Goal: Transaction & Acquisition: Purchase product/service

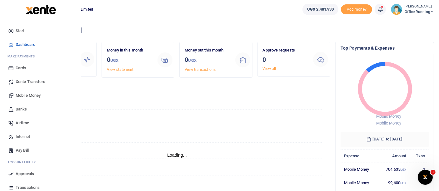
click at [33, 94] on span "Mobile Money" at bounding box center [28, 96] width 25 height 6
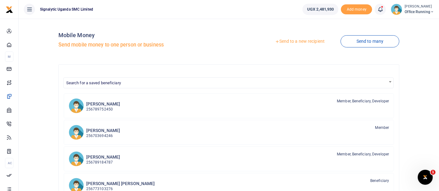
click at [288, 40] on link "Send to a new recipient" at bounding box center [300, 41] width 82 height 11
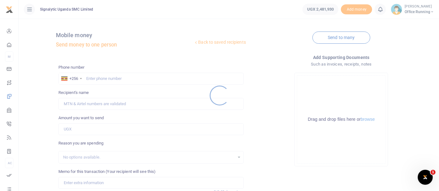
click at [131, 78] on div at bounding box center [219, 95] width 439 height 191
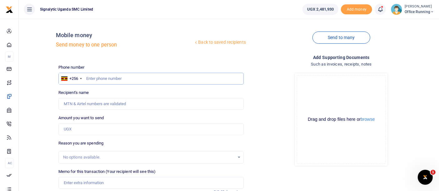
click at [100, 79] on input "text" at bounding box center [150, 79] width 185 height 12
type input "765974574"
type input "Lucas Arthur Gerard Maugin"
type input "765974574"
click at [90, 133] on input "Amount you want to send" at bounding box center [150, 129] width 185 height 12
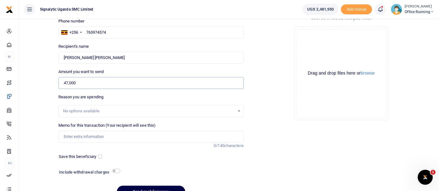
scroll to position [78, 0]
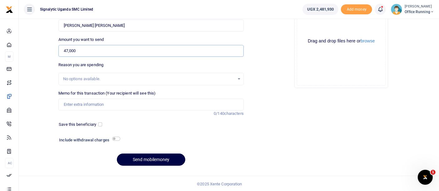
type input "47,000"
click at [98, 101] on input "Memo for this transaction (Your recipient will see this)" at bounding box center [150, 105] width 185 height 12
paste input "REQSN00141"
type input "REQSN00141 GEN"
click at [162, 160] on button "Send mobilemoney" at bounding box center [151, 160] width 68 height 12
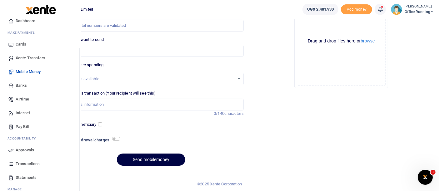
scroll to position [45, 0]
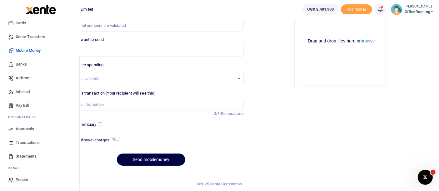
click at [26, 126] on span "Approvals" at bounding box center [25, 129] width 18 height 6
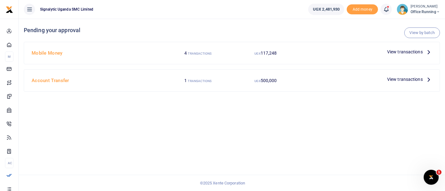
click at [405, 51] on span "View transactions" at bounding box center [405, 51] width 36 height 7
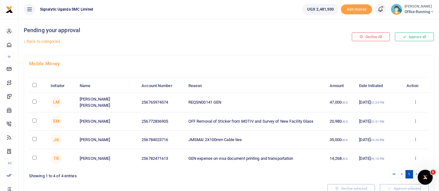
click at [417, 100] on icon at bounding box center [416, 102] width 4 height 4
click at [396, 109] on link "Approve" at bounding box center [392, 112] width 49 height 9
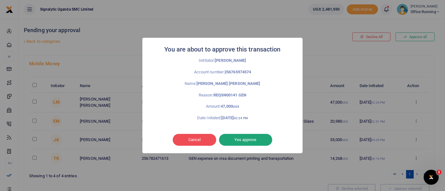
click at [256, 141] on button "Yes approve" at bounding box center [245, 140] width 53 height 12
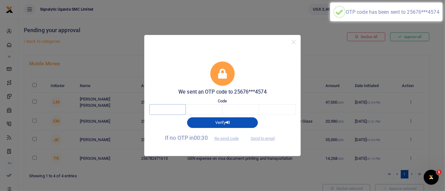
click at [161, 109] on input "text" at bounding box center [167, 109] width 37 height 11
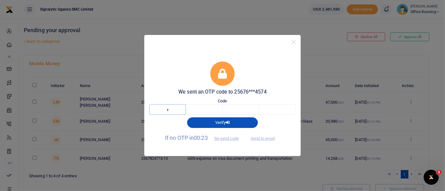
type input "2"
type input "8"
type input "9"
type input "2"
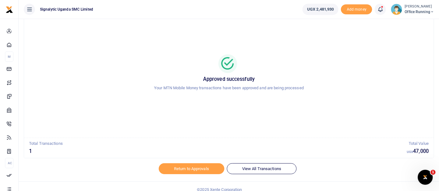
scroll to position [28, 0]
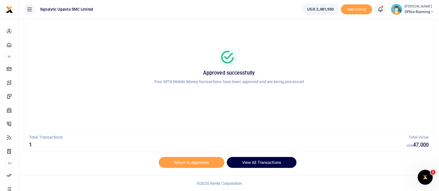
click at [254, 162] on link "View All Transactions" at bounding box center [262, 162] width 70 height 11
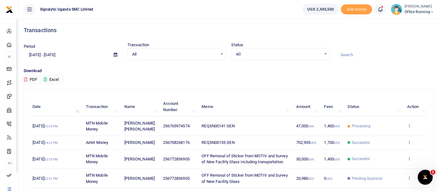
click at [412, 127] on td "View details Send again" at bounding box center [416, 126] width 25 height 19
click at [409, 125] on icon at bounding box center [409, 125] width 4 height 4
click at [378, 135] on link "View details" at bounding box center [386, 136] width 49 height 9
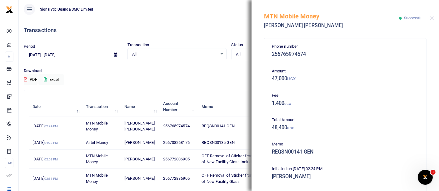
drag, startPoint x: 61, startPoint y: 33, endPoint x: 67, endPoint y: 24, distance: 11.0
click at [61, 33] on h4 "Transactions" at bounding box center [229, 30] width 410 height 7
drag, startPoint x: 196, startPoint y: 36, endPoint x: 176, endPoint y: 35, distance: 20.7
click at [195, 36] on div "Transactions" at bounding box center [229, 30] width 410 height 23
click at [432, 16] on button "Close" at bounding box center [432, 18] width 4 height 4
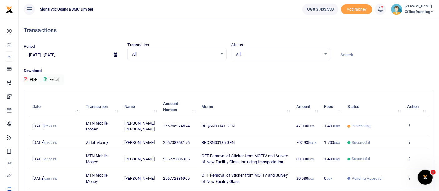
click at [432, 12] on icon at bounding box center [432, 12] width 4 height 4
click at [413, 23] on link "Switch accounts" at bounding box center [409, 22] width 49 height 9
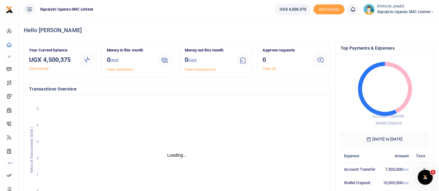
scroll to position [6, 5]
